Goal: Task Accomplishment & Management: Complete application form

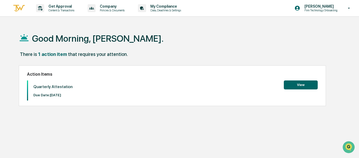
click at [305, 86] on button "View" at bounding box center [300, 85] width 34 height 9
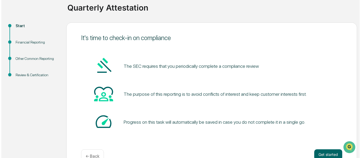
scroll to position [55, 0]
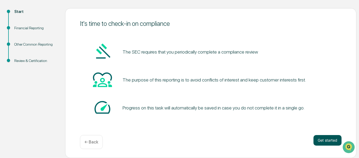
click at [326, 140] on button "Get started" at bounding box center [327, 140] width 28 height 11
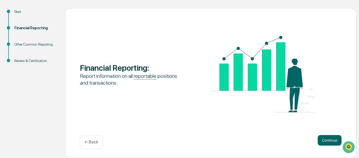
click at [326, 140] on button "Continue" at bounding box center [329, 140] width 24 height 11
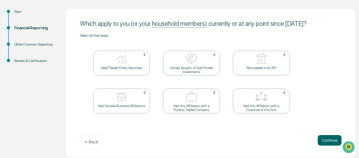
click at [124, 58] on img at bounding box center [121, 59] width 13 height 13
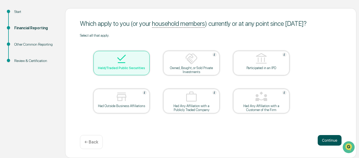
click at [331, 141] on button "Continue" at bounding box center [329, 140] width 24 height 11
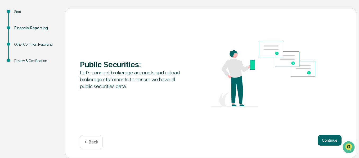
click at [331, 141] on button "Continue" at bounding box center [329, 140] width 24 height 11
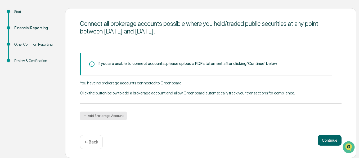
click at [108, 114] on button "Add Brokerage Account" at bounding box center [103, 116] width 47 height 8
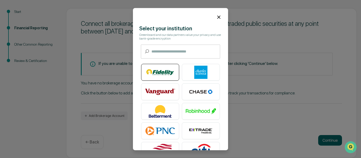
click at [155, 74] on img at bounding box center [160, 72] width 30 height 13
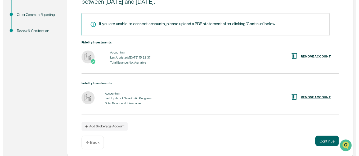
scroll to position [87, 0]
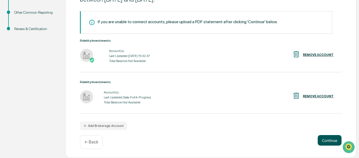
click at [332, 138] on button "Continue" at bounding box center [329, 140] width 24 height 11
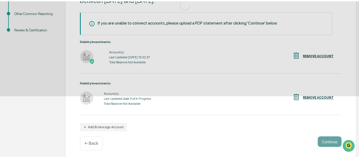
scroll to position [55, 0]
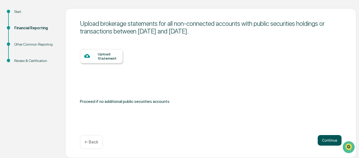
click at [328, 141] on button "Continue" at bounding box center [329, 140] width 24 height 11
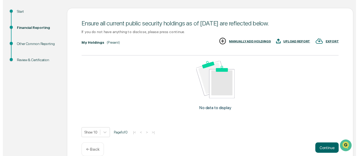
scroll to position [64, 0]
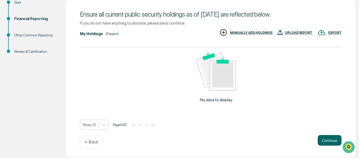
click at [87, 144] on p "← Back" at bounding box center [91, 142] width 14 height 5
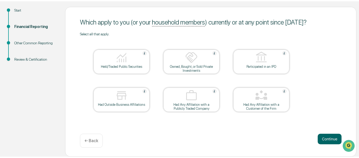
scroll to position [55, 0]
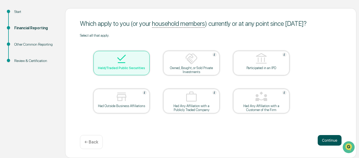
click at [329, 141] on button "Continue" at bounding box center [329, 140] width 24 height 11
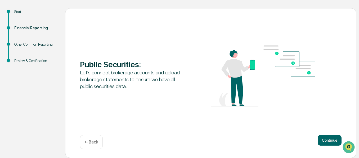
click at [329, 141] on button "Continue" at bounding box center [329, 140] width 24 height 11
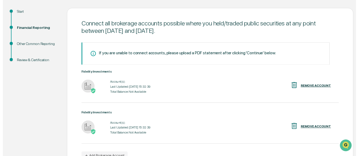
scroll to position [87, 0]
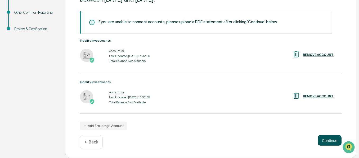
click at [325, 142] on button "Continue" at bounding box center [329, 140] width 24 height 11
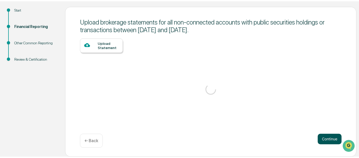
scroll to position [55, 0]
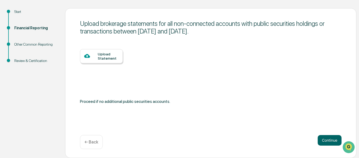
click at [103, 54] on div "Upload Statement" at bounding box center [108, 56] width 21 height 8
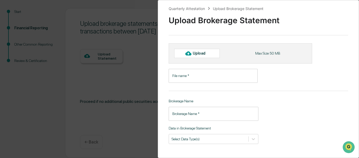
click at [190, 53] on icon at bounding box center [188, 54] width 6 height 4
type input "**********"
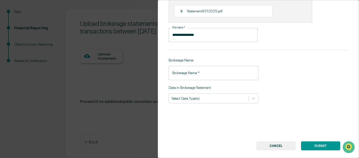
scroll to position [55, 0]
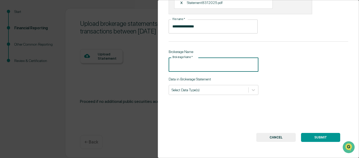
click at [216, 65] on input "Brokerage Name   *" at bounding box center [213, 65] width 90 height 14
type input "********"
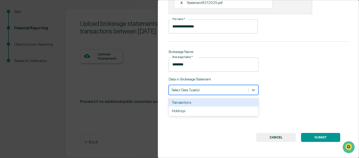
click at [219, 88] on div at bounding box center [208, 90] width 74 height 5
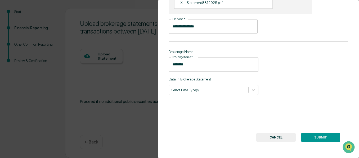
click at [280, 86] on div "**********" at bounding box center [258, 79] width 201 height 158
click at [317, 135] on button "SUBMIT" at bounding box center [320, 137] width 39 height 9
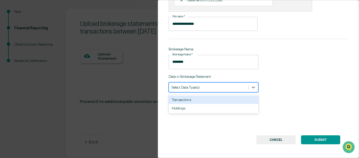
click at [206, 87] on div at bounding box center [208, 87] width 74 height 5
click at [202, 100] on div "Transactions" at bounding box center [213, 100] width 90 height 8
click at [201, 102] on div "Holdings" at bounding box center [213, 100] width 90 height 8
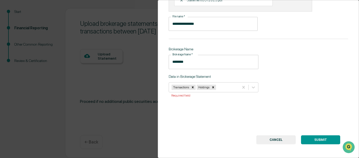
click at [331, 126] on div "**********" at bounding box center [258, 79] width 201 height 158
click at [323, 140] on button "SUBMIT" at bounding box center [320, 140] width 39 height 9
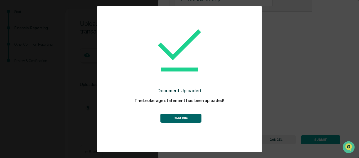
click at [169, 114] on button "Continue" at bounding box center [180, 118] width 41 height 9
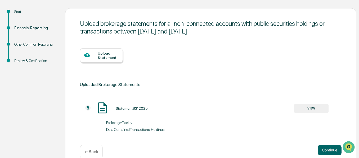
scroll to position [65, 0]
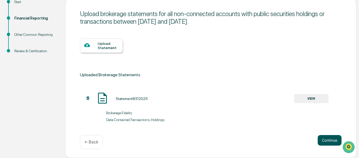
click at [329, 139] on button "Continue" at bounding box center [329, 140] width 24 height 11
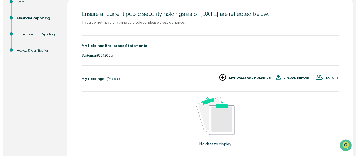
scroll to position [111, 0]
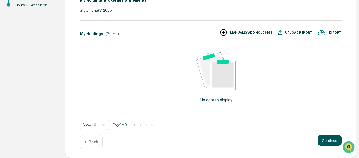
click at [329, 140] on button "Continue" at bounding box center [329, 140] width 24 height 11
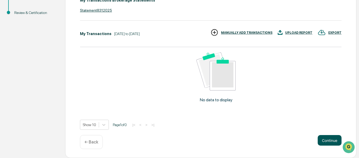
click at [325, 145] on button "Continue" at bounding box center [329, 140] width 24 height 11
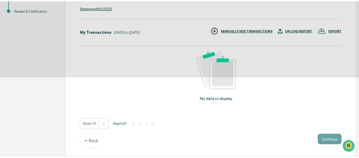
scroll to position [55, 0]
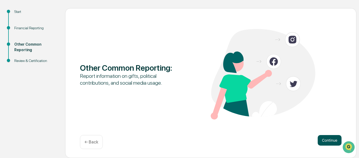
click at [326, 140] on button "Continue" at bounding box center [329, 140] width 24 height 11
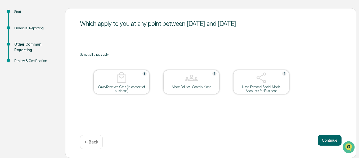
click at [326, 140] on button "Continue" at bounding box center [329, 140] width 24 height 11
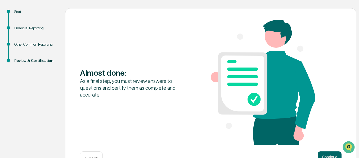
scroll to position [71, 0]
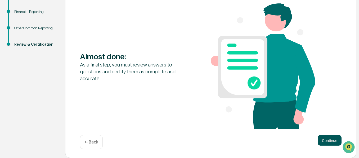
click at [326, 140] on button "Continue" at bounding box center [329, 140] width 24 height 11
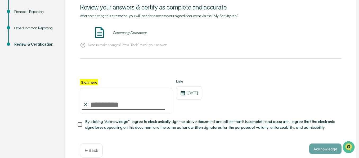
click at [104, 108] on input "Sign here" at bounding box center [126, 100] width 92 height 25
type input "**********"
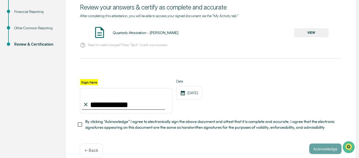
scroll to position [81, 0]
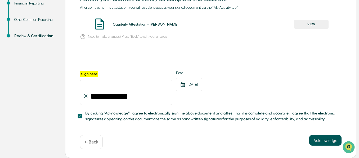
click at [323, 141] on button "Acknowledge" at bounding box center [325, 140] width 32 height 11
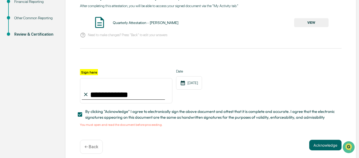
click at [115, 113] on span "By clicking "Acknowledge" I agree to electronically sign the above document and…" at bounding box center [211, 115] width 252 height 12
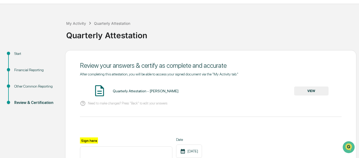
scroll to position [12, 0]
click at [313, 91] on button "VIEW" at bounding box center [311, 91] width 34 height 9
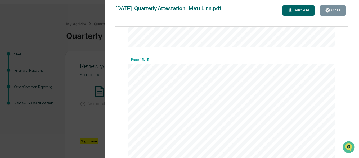
scroll to position [3257, 0]
click at [333, 8] on div "Close" at bounding box center [335, 10] width 10 height 4
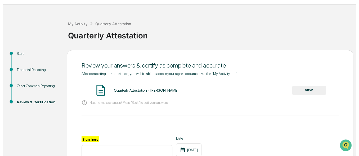
scroll to position [88, 0]
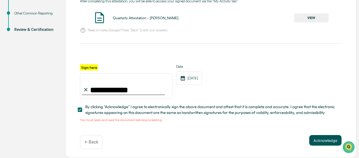
click at [323, 139] on button "Acknowledge" at bounding box center [325, 140] width 32 height 11
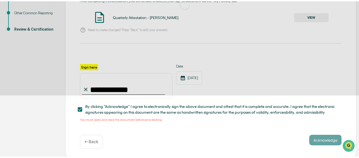
scroll to position [55, 0]
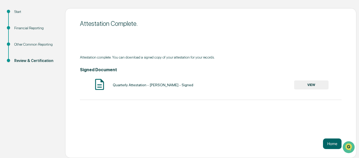
click at [309, 85] on button "VIEW" at bounding box center [311, 85] width 34 height 9
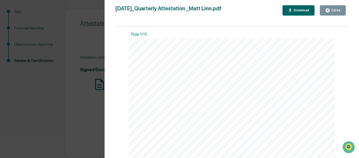
click at [299, 12] on div "Download" at bounding box center [300, 10] width 17 height 4
click at [304, 14] on button "Download" at bounding box center [298, 10] width 32 height 10
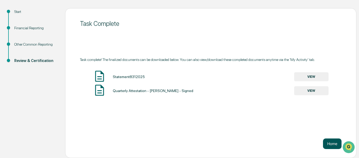
click at [328, 145] on button "Home" at bounding box center [332, 144] width 19 height 11
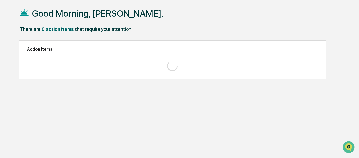
scroll to position [25, 0]
